Goal: Task Accomplishment & Management: Use online tool/utility

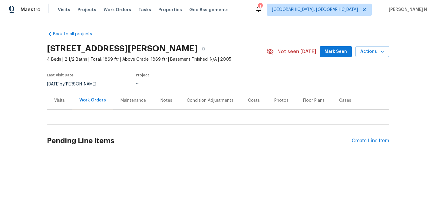
click at [129, 100] on div "Maintenance" at bounding box center [132, 101] width 25 height 6
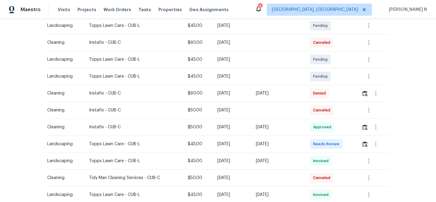
scroll to position [114, 0]
click at [366, 91] on img "button" at bounding box center [364, 93] width 5 height 6
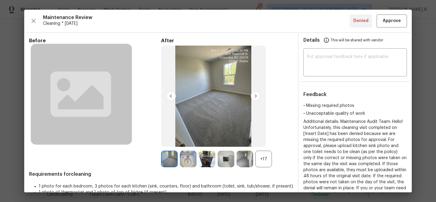
click at [269, 162] on div "+17" at bounding box center [263, 159] width 17 height 17
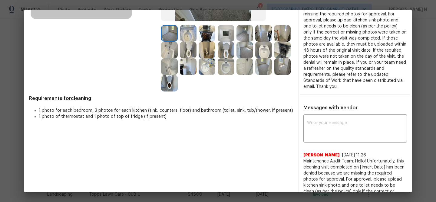
scroll to position [116, 0]
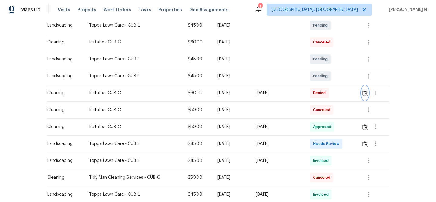
click at [366, 93] on img "button" at bounding box center [364, 93] width 5 height 6
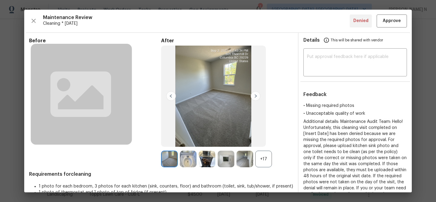
click at [259, 157] on div "+17" at bounding box center [263, 159] width 17 height 17
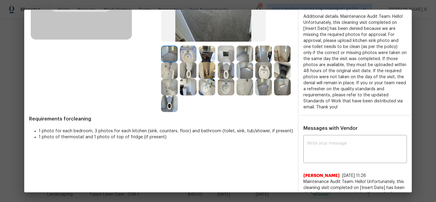
scroll to position [110, 0]
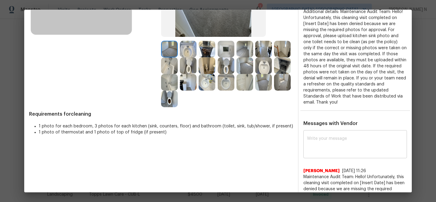
click at [324, 142] on textarea at bounding box center [355, 145] width 96 height 17
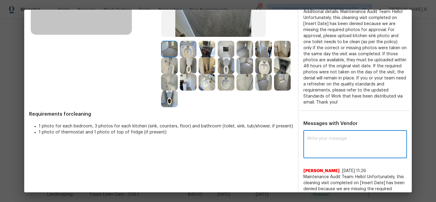
paste textarea "Maintenance Audit Team: Hello! Thank you for the feedback after further review …"
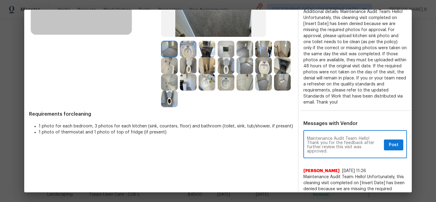
type textarea "Maintenance Audit Team: Hello! Thank you for the feedback after further review …"
click at [392, 145] on span "Post" at bounding box center [393, 146] width 10 height 8
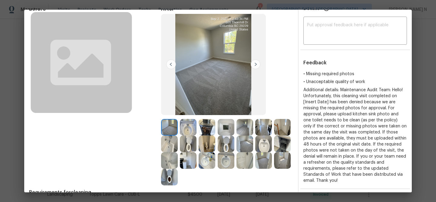
scroll to position [0, 0]
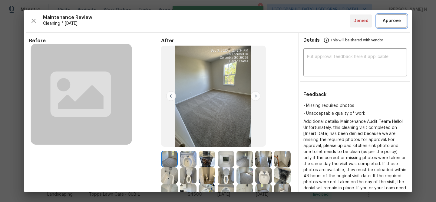
click at [387, 20] on span "Approve" at bounding box center [391, 21] width 18 height 8
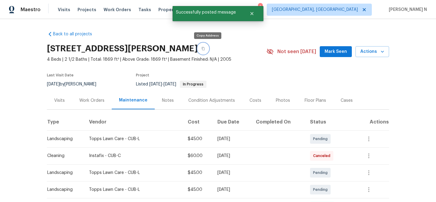
click at [205, 49] on icon "button" at bounding box center [203, 49] width 4 height 4
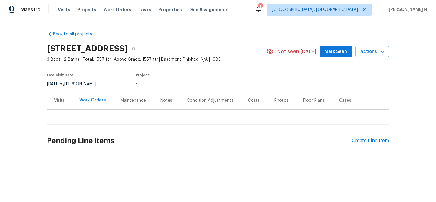
click at [136, 100] on div "Maintenance" at bounding box center [132, 101] width 25 height 6
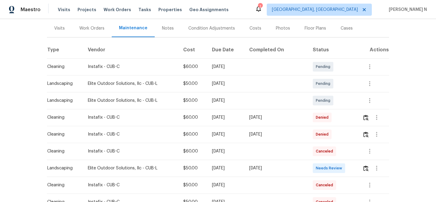
scroll to position [77, 0]
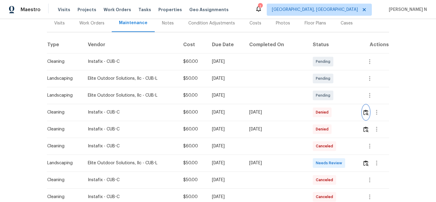
click at [367, 114] on img "button" at bounding box center [365, 113] width 5 height 6
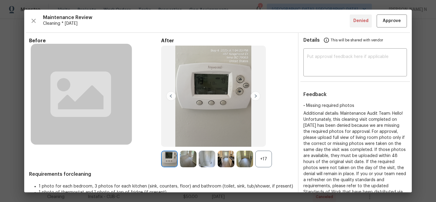
click at [261, 159] on div "+17" at bounding box center [263, 159] width 17 height 17
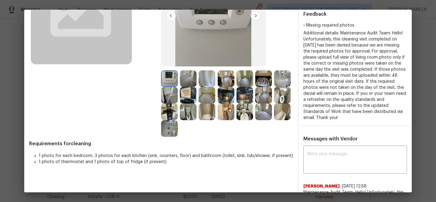
scroll to position [73, 0]
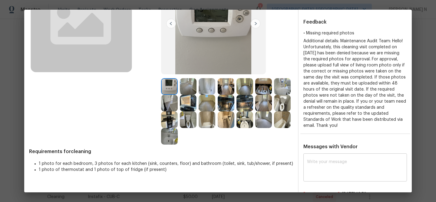
click at [338, 163] on textarea at bounding box center [355, 168] width 96 height 17
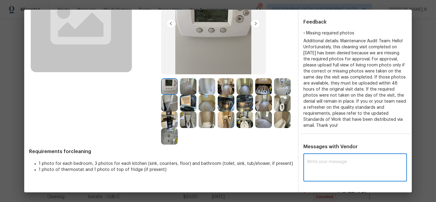
paste textarea "Maintenance Audit Team: Hello! Thank you for the feedback after further review …"
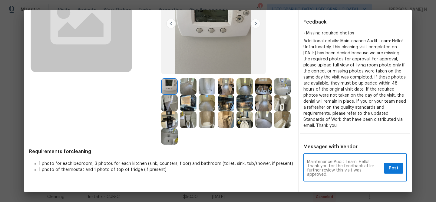
type textarea "Maintenance Audit Team: Hello! Thank you for the feedback after further review …"
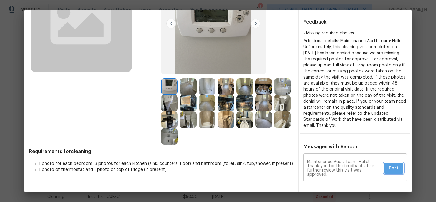
click at [393, 170] on span "Post" at bounding box center [393, 169] width 10 height 8
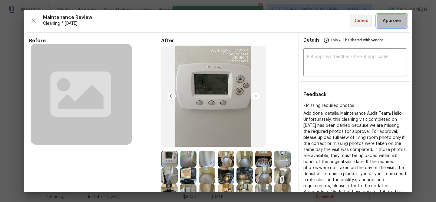
click at [386, 19] on span "Approve" at bounding box center [391, 21] width 18 height 8
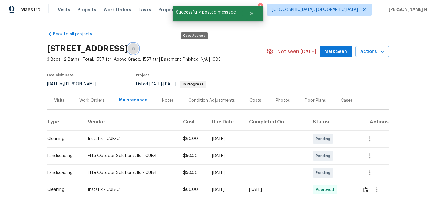
click at [139, 50] on button "button" at bounding box center [133, 48] width 11 height 11
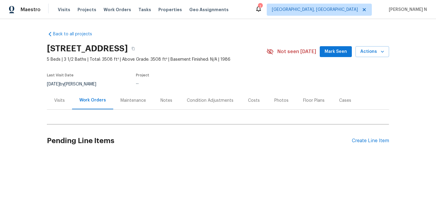
click at [123, 98] on div "Maintenance" at bounding box center [132, 101] width 25 height 6
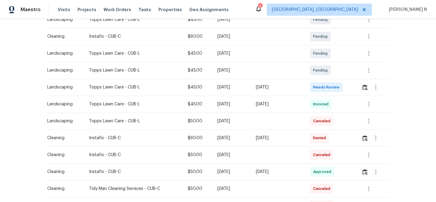
scroll to position [121, 0]
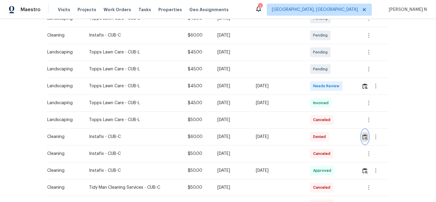
click at [367, 138] on img "button" at bounding box center [364, 137] width 5 height 6
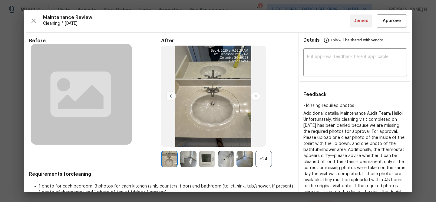
click at [267, 159] on div "+24" at bounding box center [263, 159] width 17 height 17
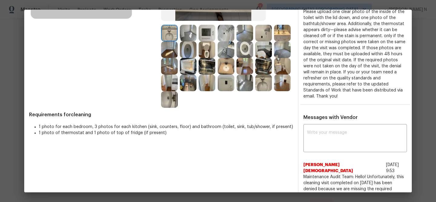
scroll to position [127, 0]
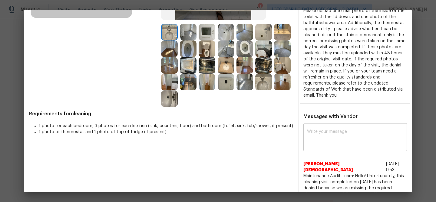
click at [332, 151] on div "x ​" at bounding box center [354, 138] width 103 height 27
paste textarea "Maintenance Audit Team: Hello! Thank you for the feedback after further review …"
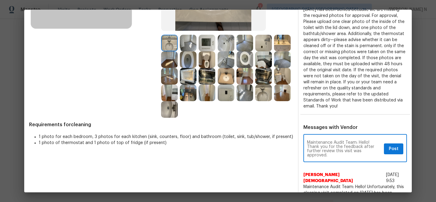
scroll to position [117, 0]
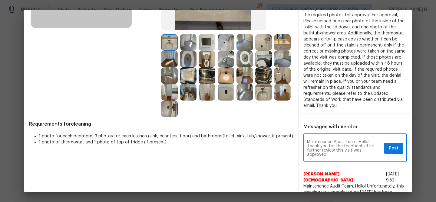
type textarea "Maintenance Audit Team: Hello! Thank you for the feedback after further review …"
click at [393, 151] on span "Post" at bounding box center [393, 149] width 10 height 8
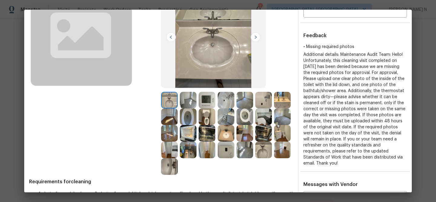
scroll to position [0, 0]
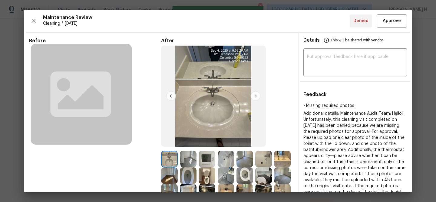
click at [390, 27] on div "Maintenance Review Cleaning * Thu, Sep 04 Denied Approve Before After Requireme…" at bounding box center [217, 101] width 387 height 183
click at [390, 23] on span "Approve" at bounding box center [391, 21] width 18 height 8
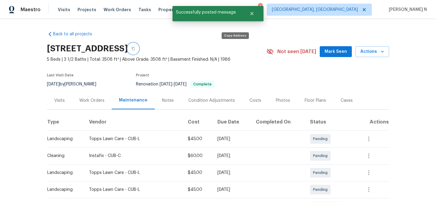
click at [135, 48] on icon "button" at bounding box center [133, 49] width 4 height 4
